Goal: Information Seeking & Learning: Learn about a topic

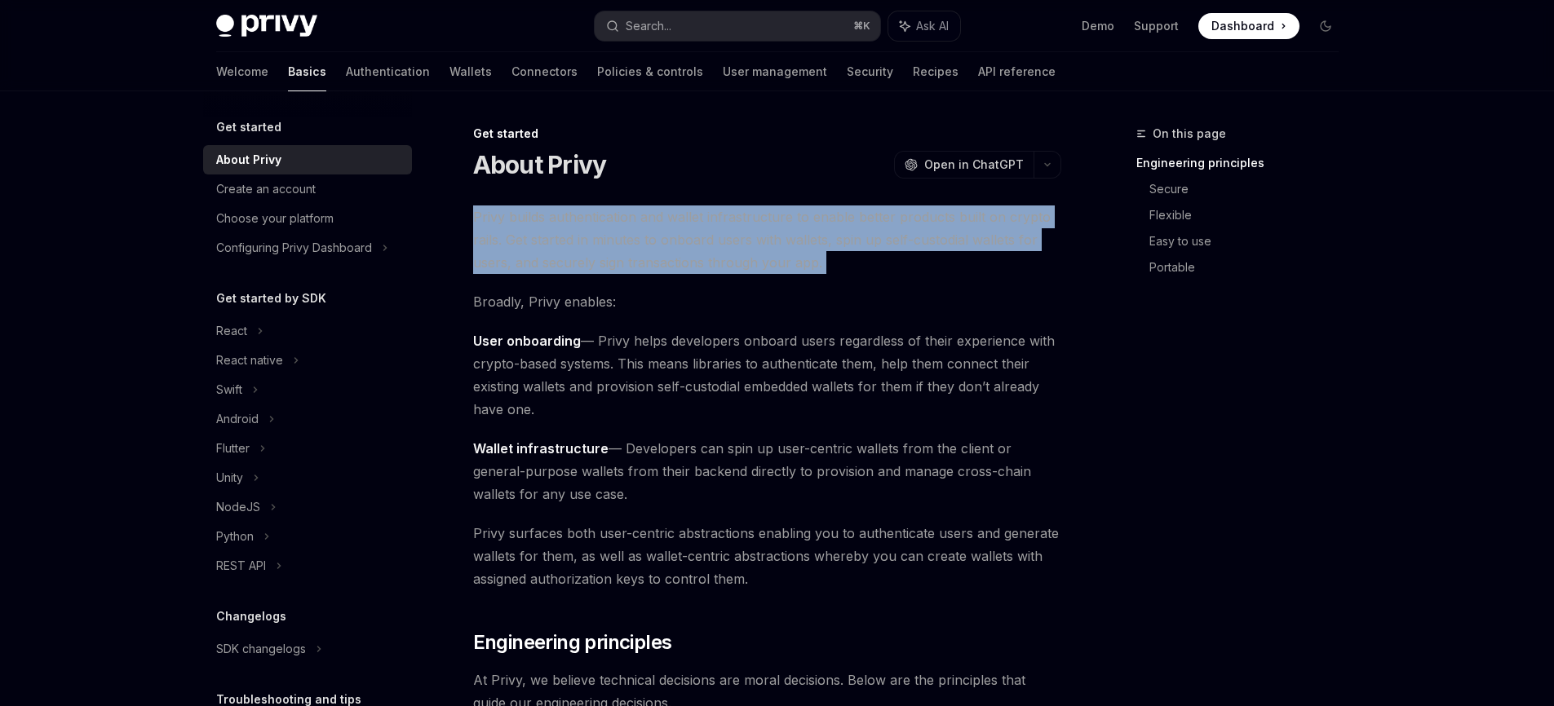
click at [484, 206] on span "Privy builds authentication and wallet infrastructure to enable better products…" at bounding box center [767, 240] width 588 height 69
drag, startPoint x: 464, startPoint y: 211, endPoint x: 848, endPoint y: 268, distance: 388.2
click at [848, 268] on span "Privy builds authentication and wallet infrastructure to enable better products…" at bounding box center [767, 240] width 588 height 69
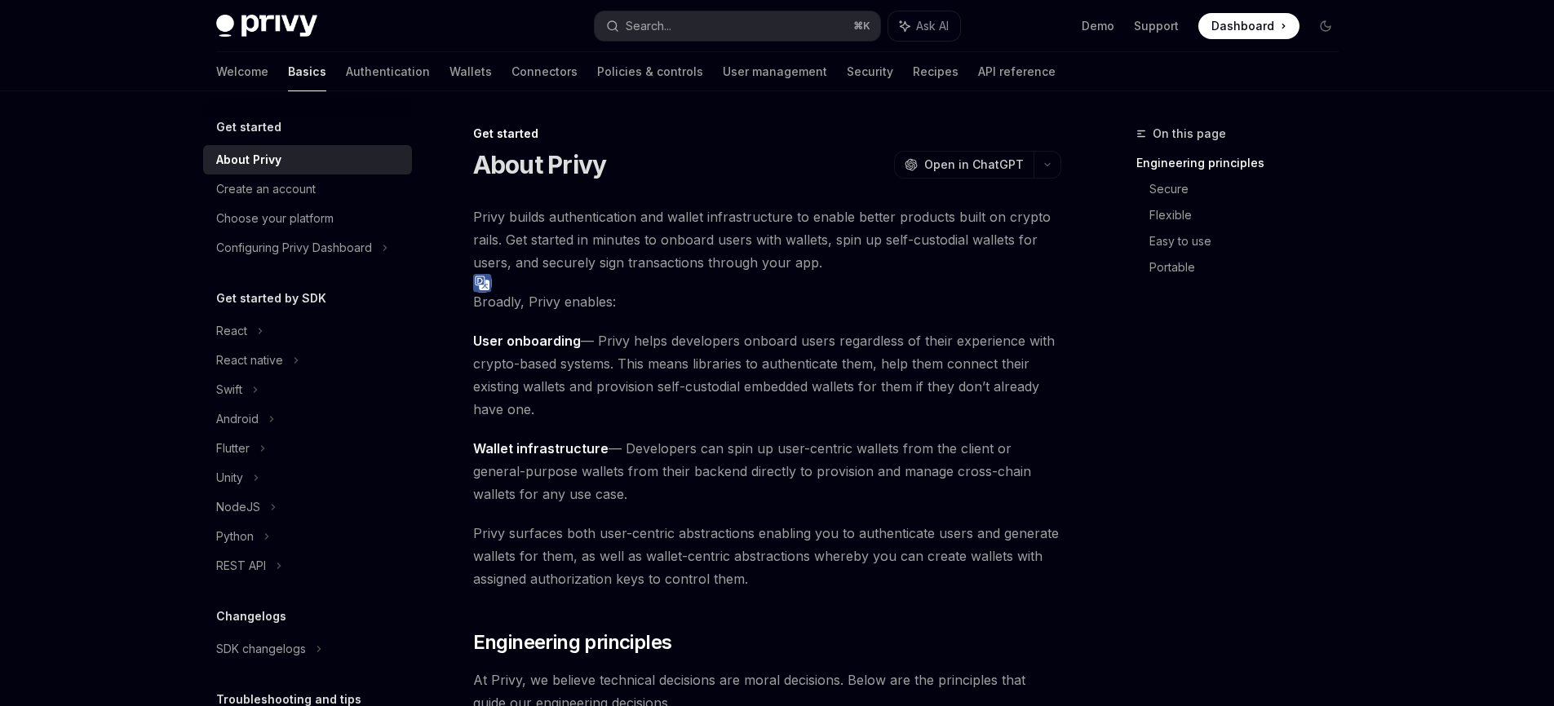
click at [848, 268] on span "Privy builds authentication and wallet infrastructure to enable better products…" at bounding box center [767, 240] width 588 height 69
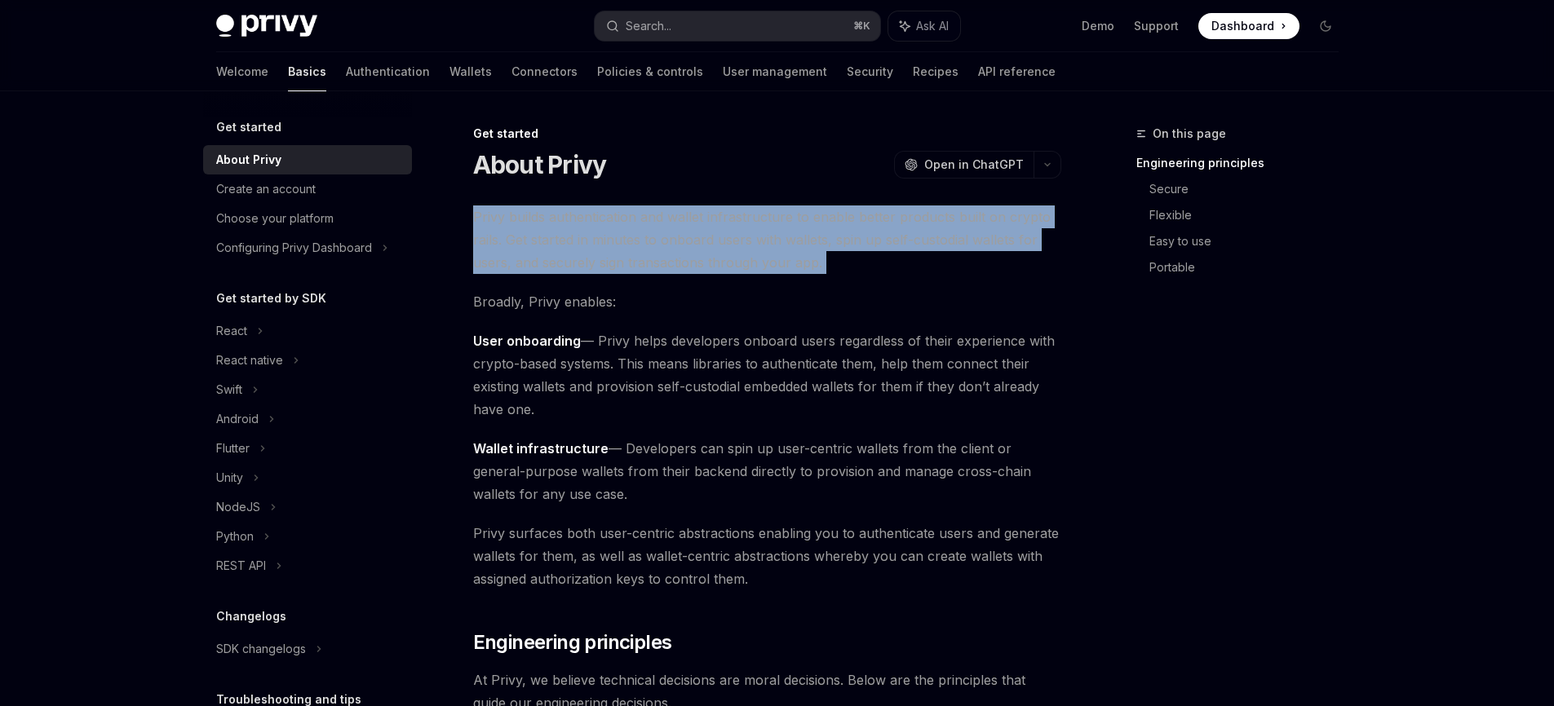
click at [848, 268] on span "Privy builds authentication and wallet infrastructure to enable better products…" at bounding box center [767, 240] width 588 height 69
click at [881, 264] on span "Privy builds authentication and wallet infrastructure to enable better products…" at bounding box center [767, 240] width 588 height 69
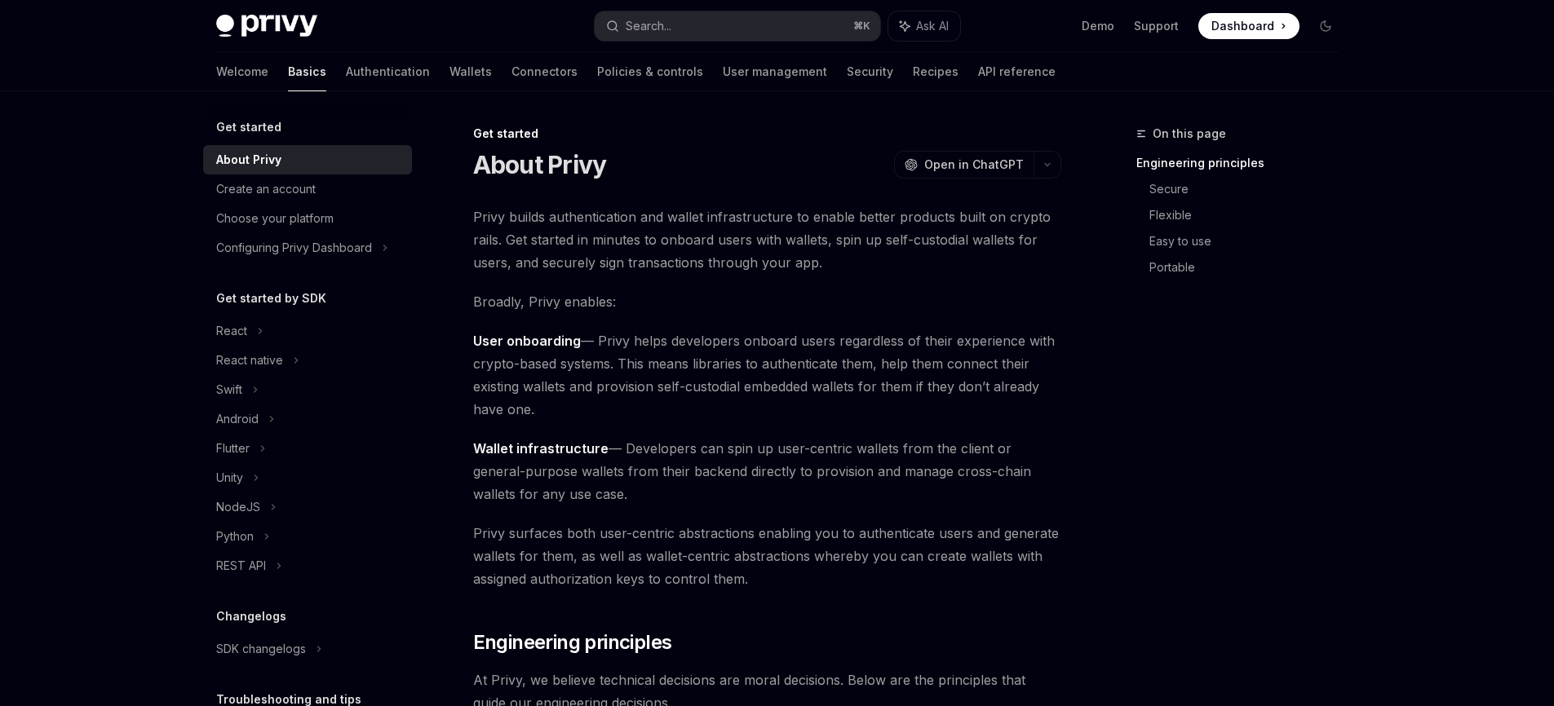
click at [881, 264] on span "Privy builds authentication and wallet infrastructure to enable better products…" at bounding box center [767, 240] width 588 height 69
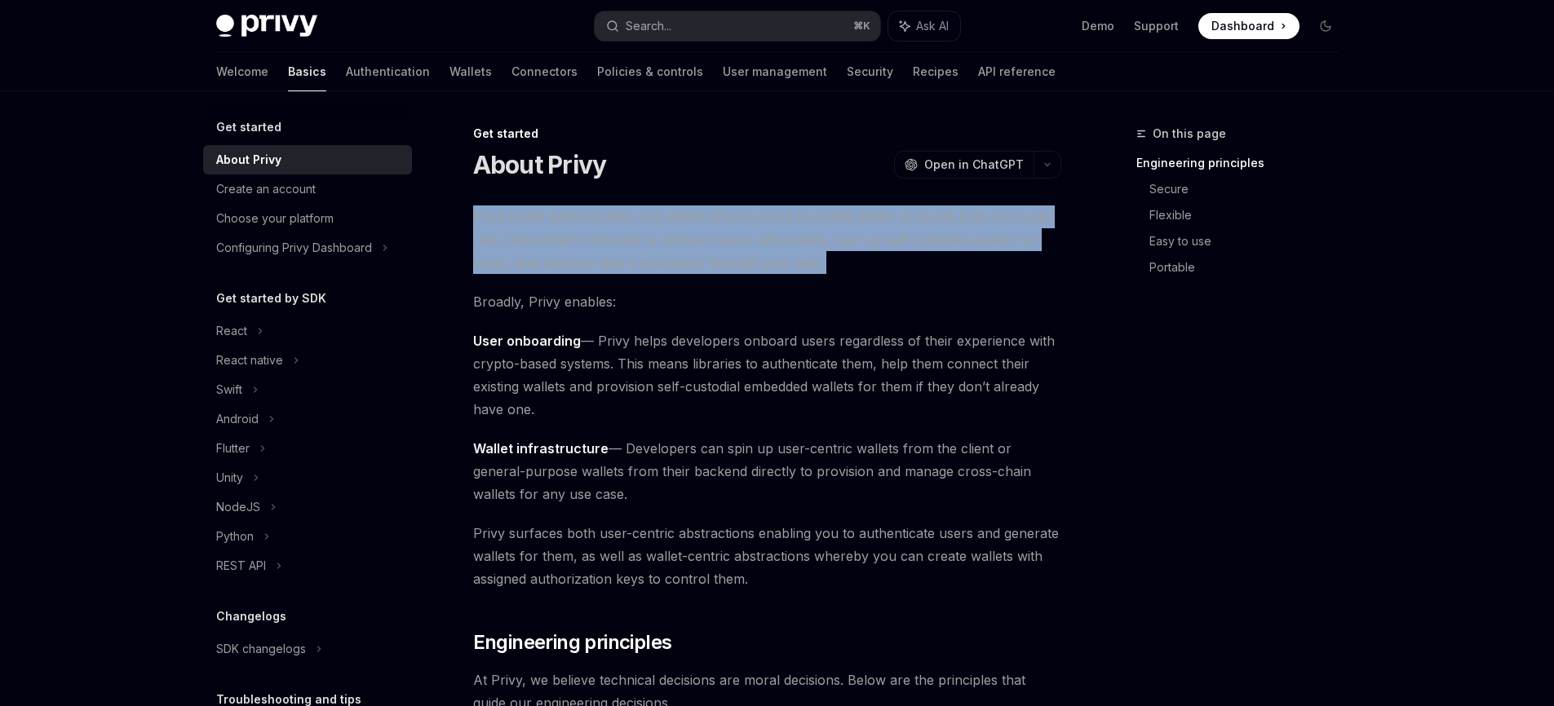
click at [881, 264] on span "Privy builds authentication and wallet infrastructure to enable better products…" at bounding box center [767, 240] width 588 height 69
click at [901, 271] on span "Privy builds authentication and wallet infrastructure to enable better products…" at bounding box center [767, 240] width 588 height 69
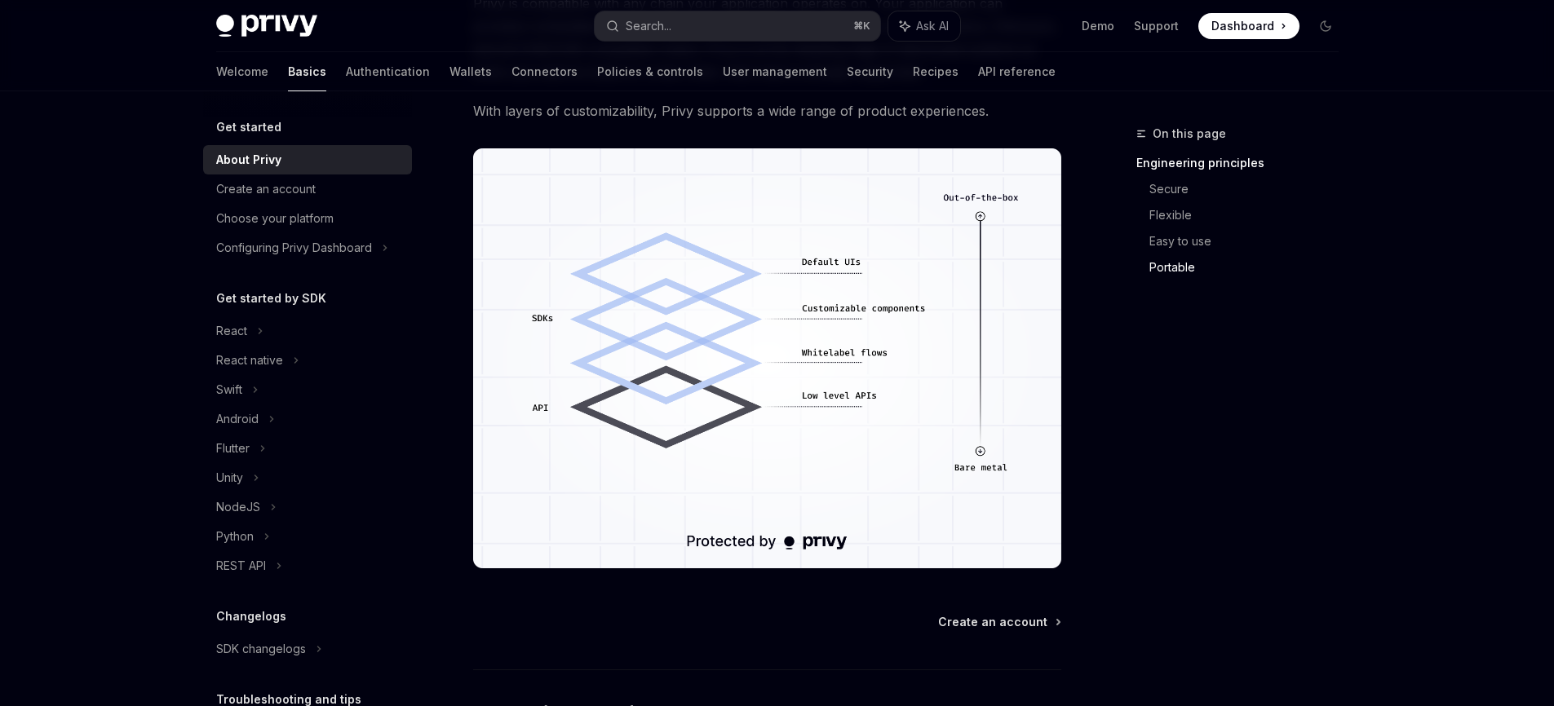
scroll to position [1271, 0]
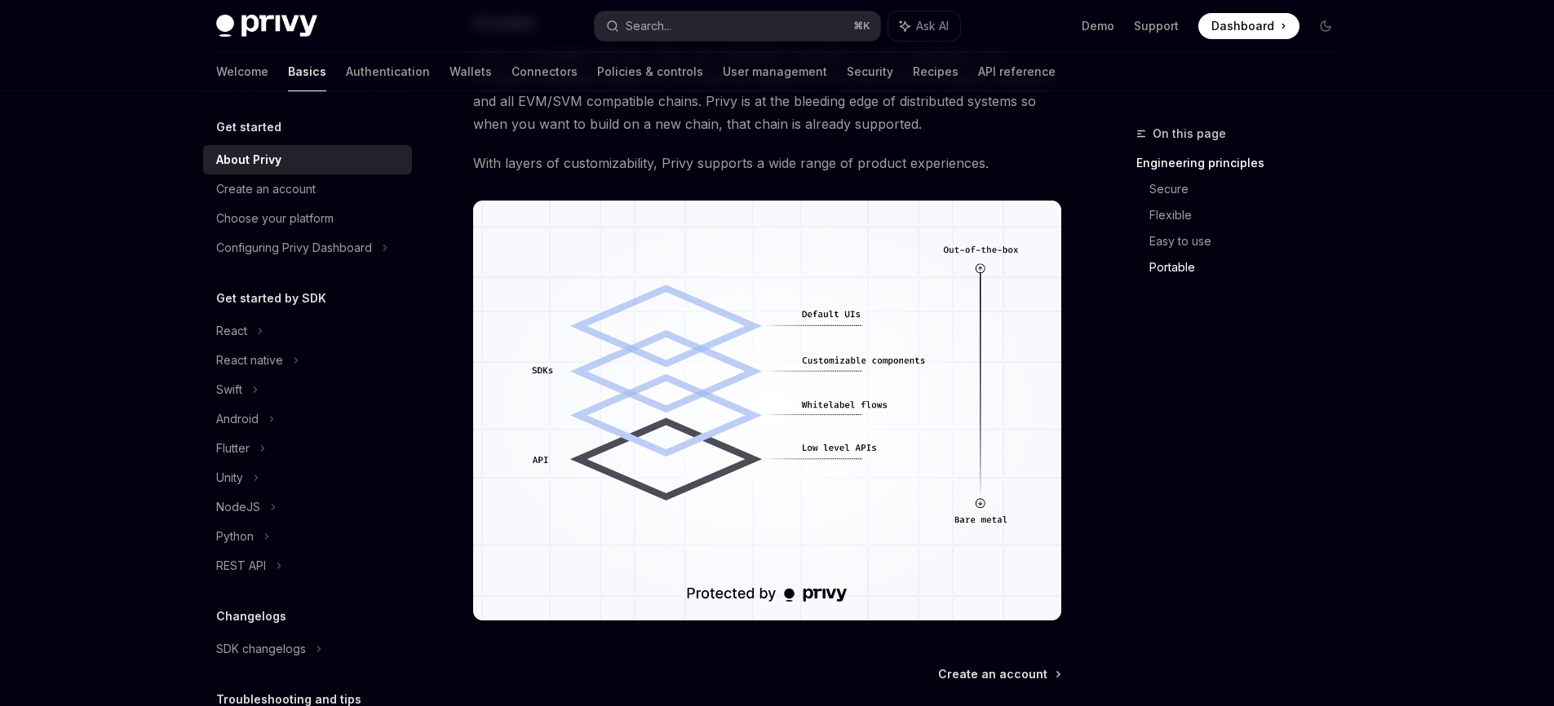
click at [617, 161] on span "With layers of customizability, Privy supports a wide range of product experien…" at bounding box center [767, 163] width 588 height 23
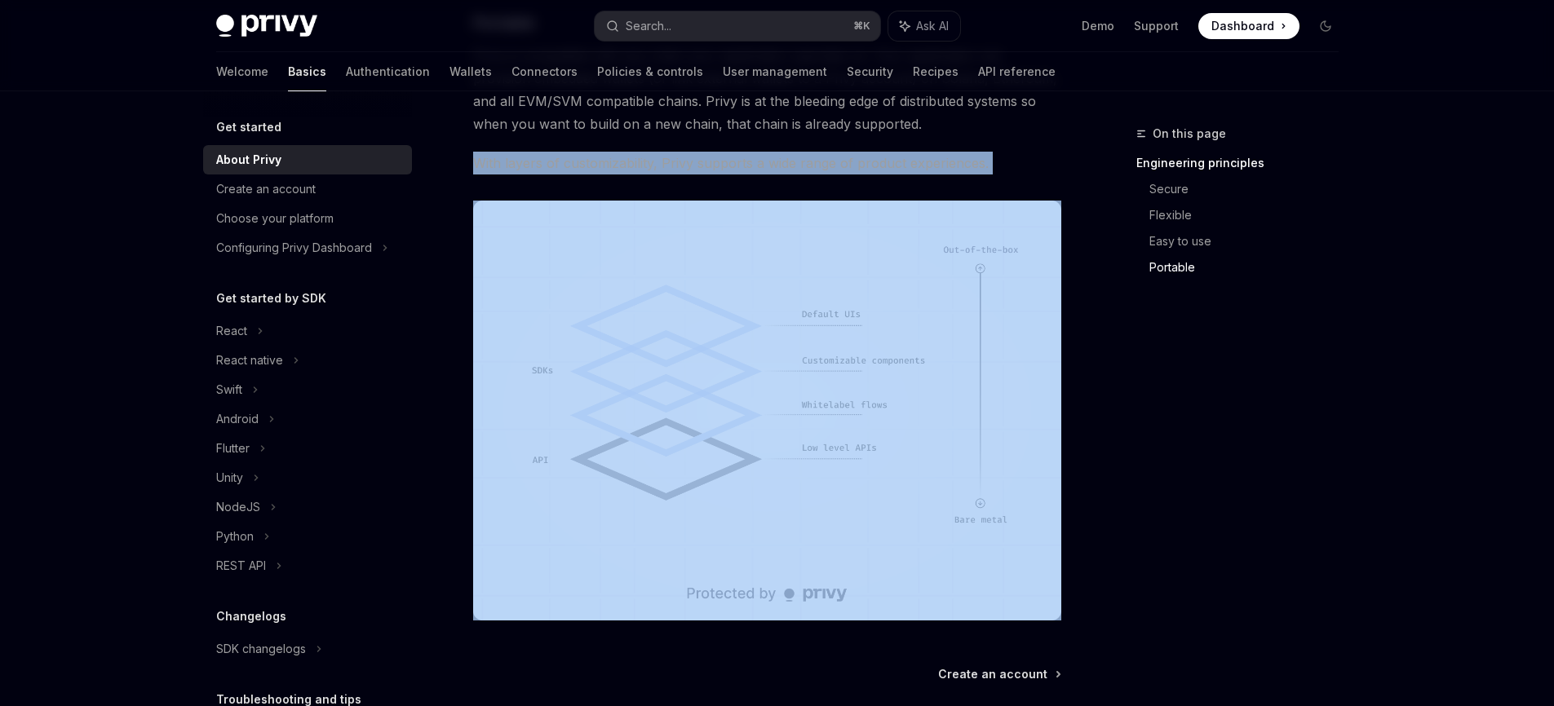
click at [617, 161] on span "With layers of customizability, Privy supports a wide range of product experien…" at bounding box center [767, 163] width 588 height 23
click at [585, 161] on span "With layers of customizability, Privy supports a wide range of product experien…" at bounding box center [767, 163] width 588 height 23
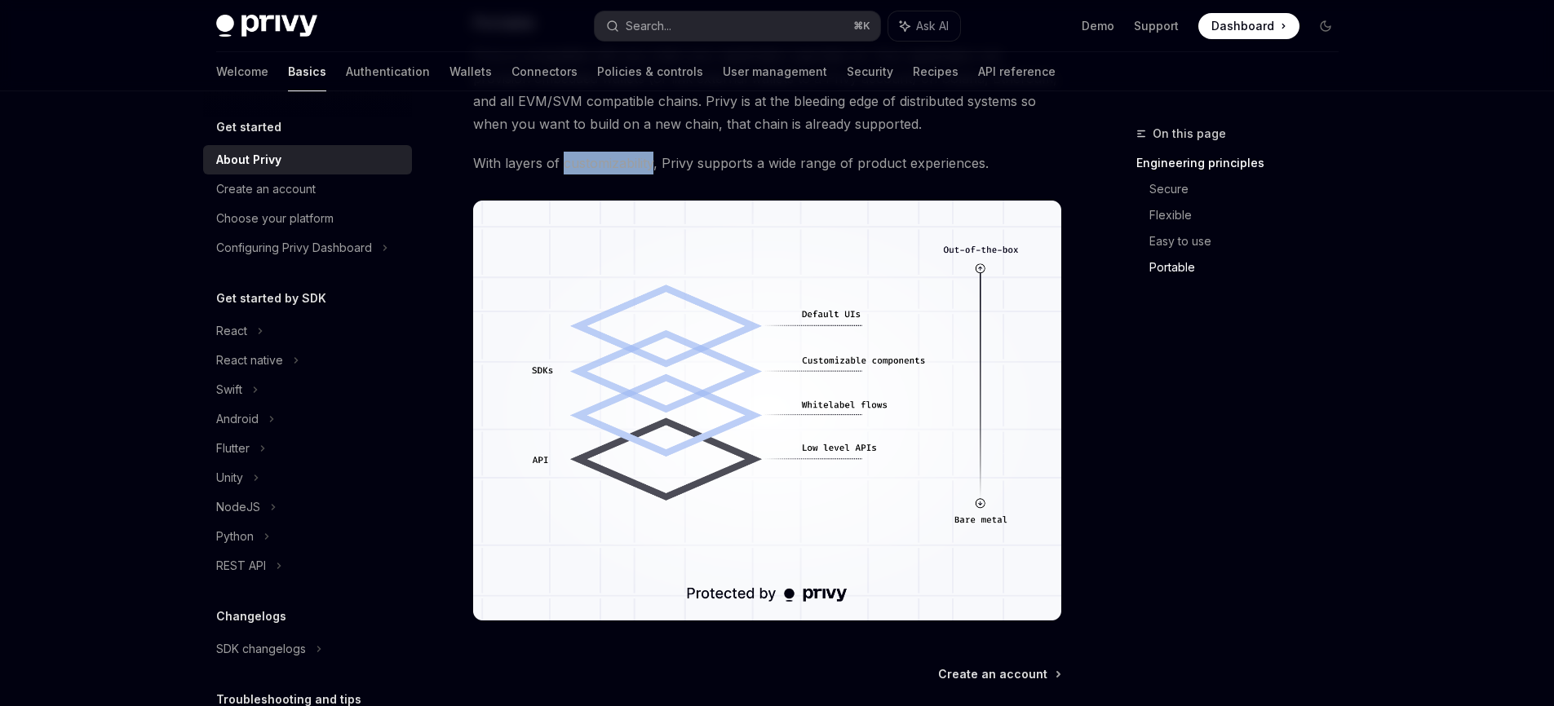
click at [585, 161] on span "With layers of customizability, Privy supports a wide range of product experien…" at bounding box center [767, 163] width 588 height 23
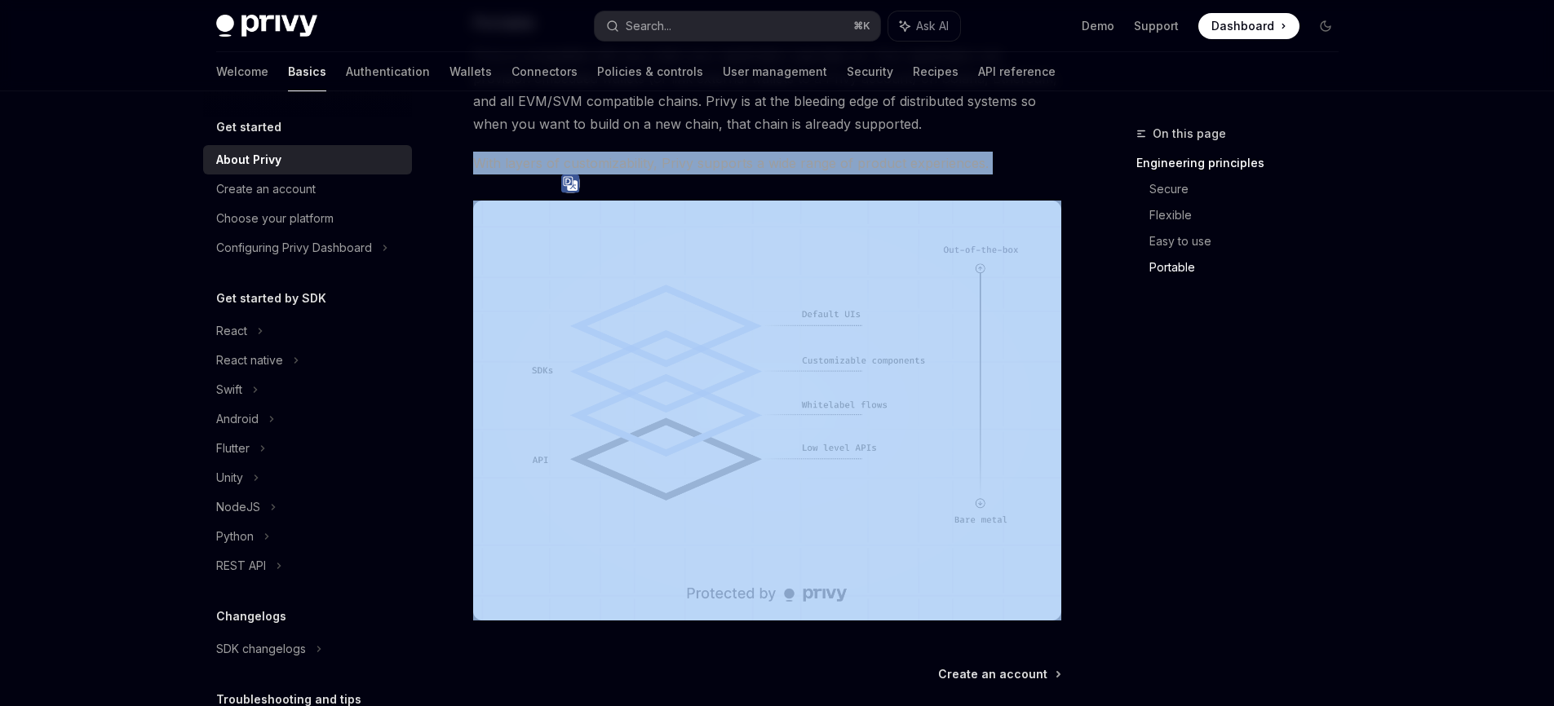
drag, startPoint x: 585, startPoint y: 161, endPoint x: 693, endPoint y: 172, distance: 109.1
click at [585, 161] on span "With layers of customizability, Privy supports a wide range of product experien…" at bounding box center [767, 163] width 588 height 23
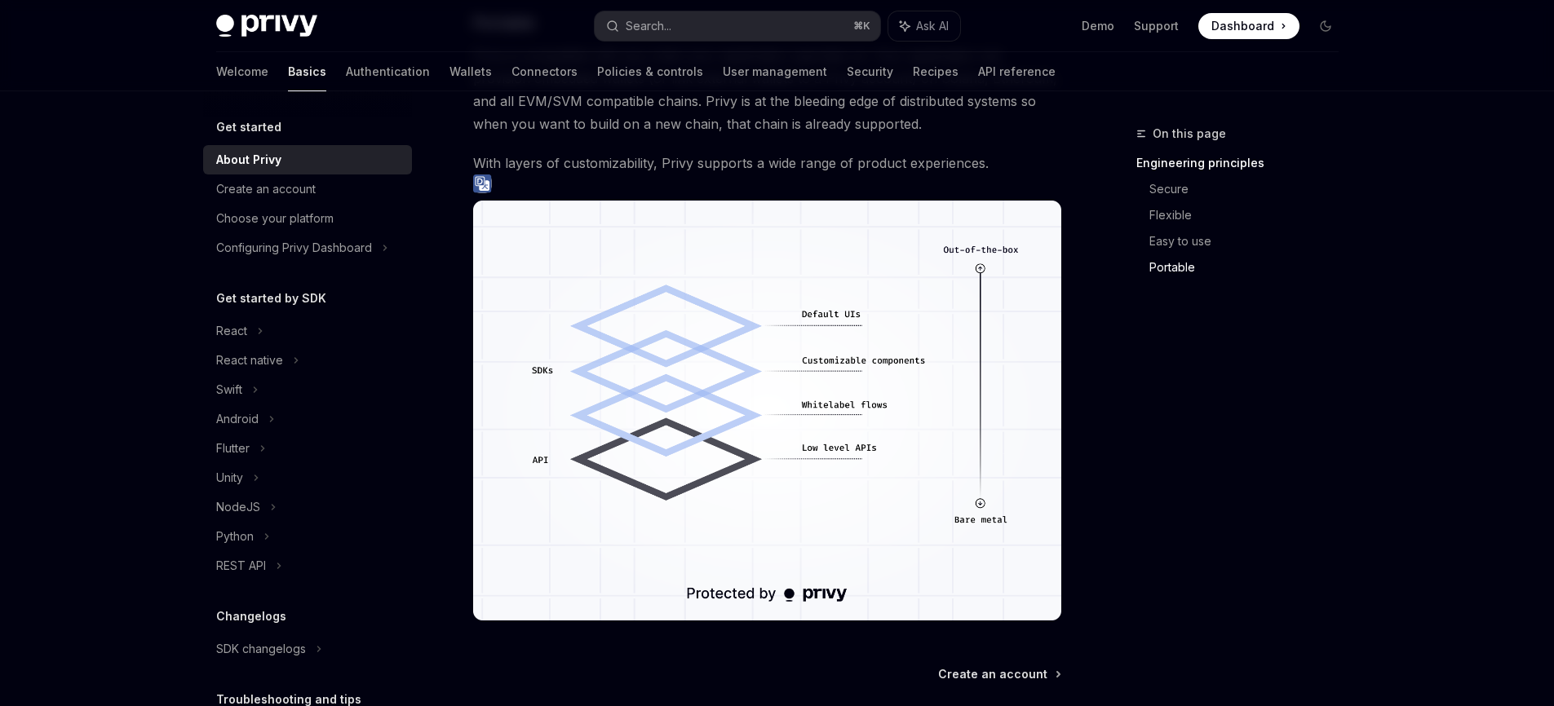
click at [752, 170] on span "With layers of customizability, Privy supports a wide range of product experien…" at bounding box center [767, 163] width 588 height 23
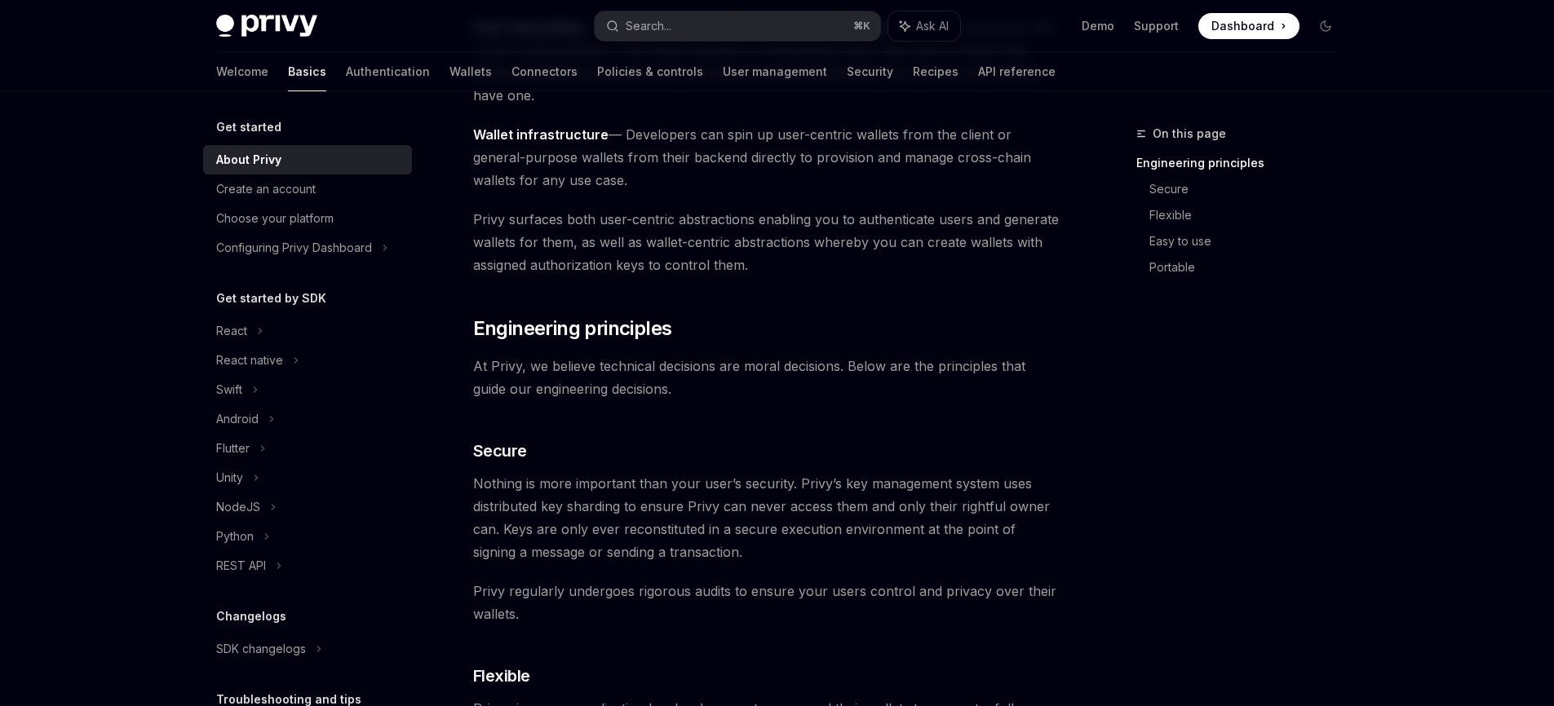
scroll to position [0, 0]
